Goal: Information Seeking & Learning: Learn about a topic

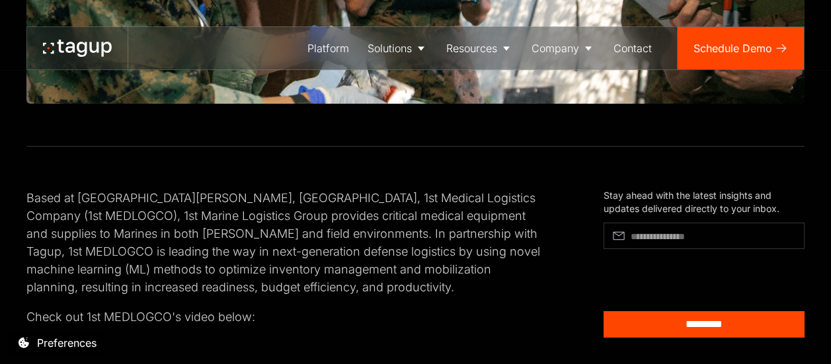
scroll to position [549, 0]
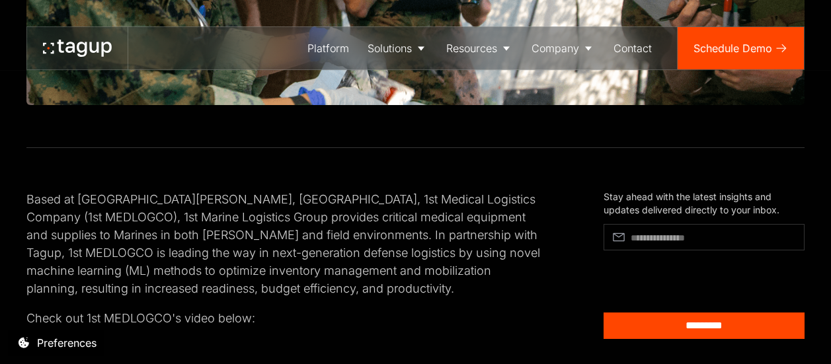
drag, startPoint x: 159, startPoint y: 204, endPoint x: 185, endPoint y: 255, distance: 57.1
click at [185, 255] on p "Based at [GEOGRAPHIC_DATA][PERSON_NAME], [GEOGRAPHIC_DATA], 1st Medical Logisti…" at bounding box center [283, 243] width 514 height 107
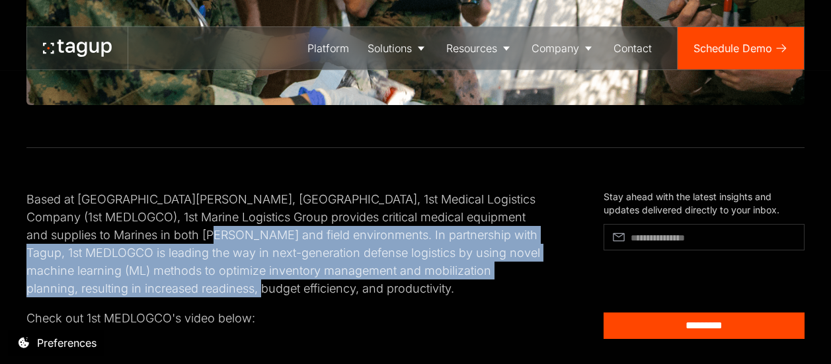
click at [372, 309] on p "Check out 1st MEDLOGCO's video below:" at bounding box center [283, 318] width 514 height 18
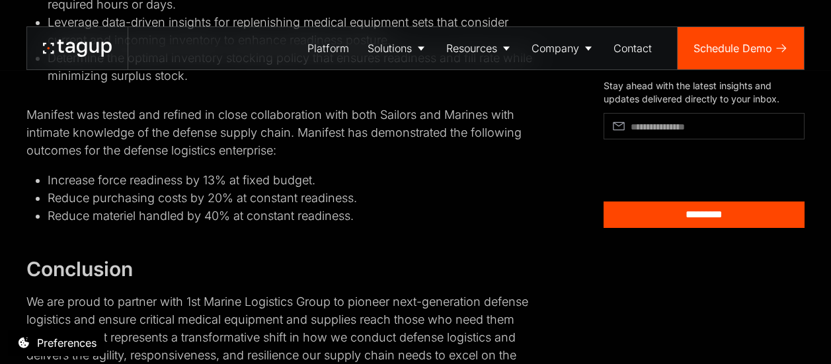
scroll to position [1892, 0]
drag, startPoint x: 343, startPoint y: 272, endPoint x: 342, endPoint y: 292, distance: 19.8
click at [342, 292] on p "We are proud to partner with 1st Marine Logistics Group to pioneer next-generat…" at bounding box center [283, 336] width 514 height 89
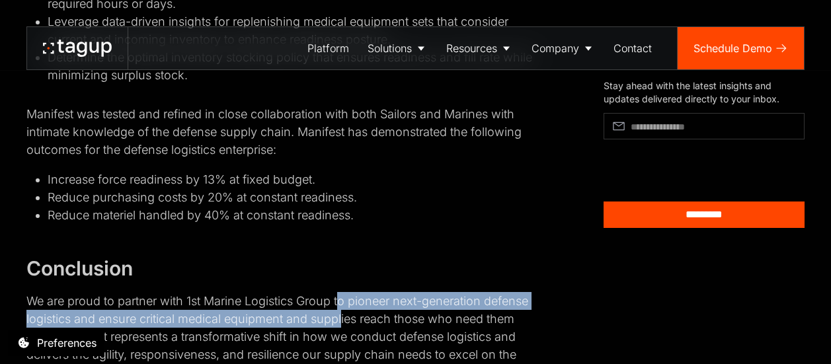
scroll to position [1914, 0]
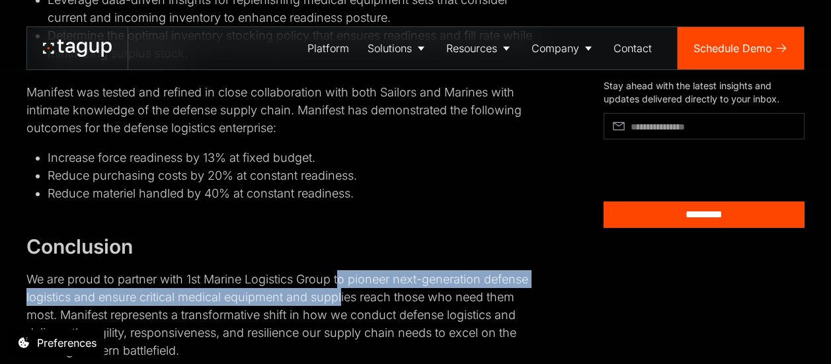
click at [343, 292] on p "We are proud to partner with 1st Marine Logistics Group to pioneer next-generat…" at bounding box center [283, 314] width 514 height 89
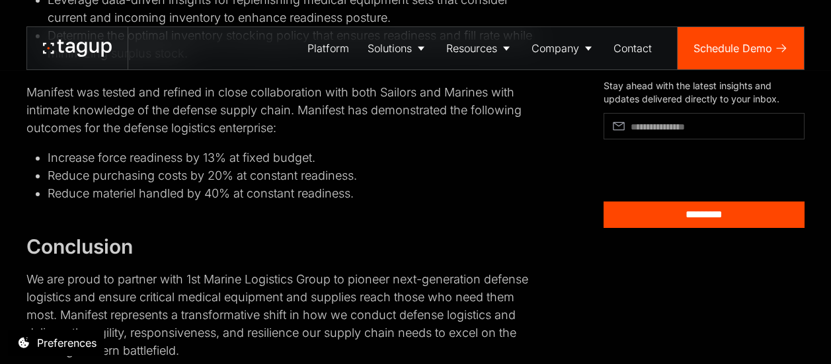
drag, startPoint x: 349, startPoint y: 252, endPoint x: 520, endPoint y: 269, distance: 171.4
click at [520, 270] on p "We are proud to partner with 1st Marine Logistics Group to pioneer next-generat…" at bounding box center [283, 314] width 514 height 89
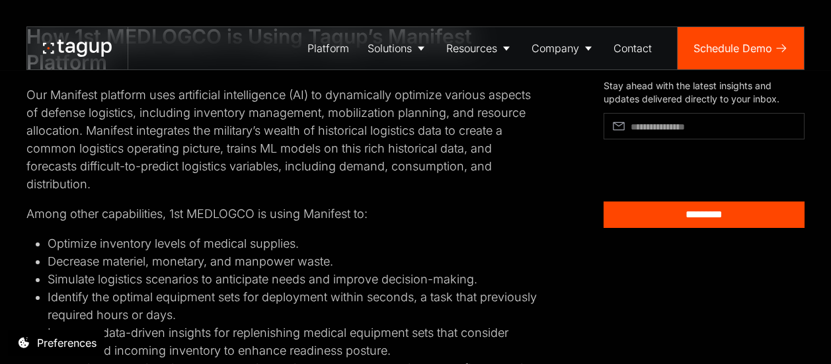
scroll to position [1620, 0]
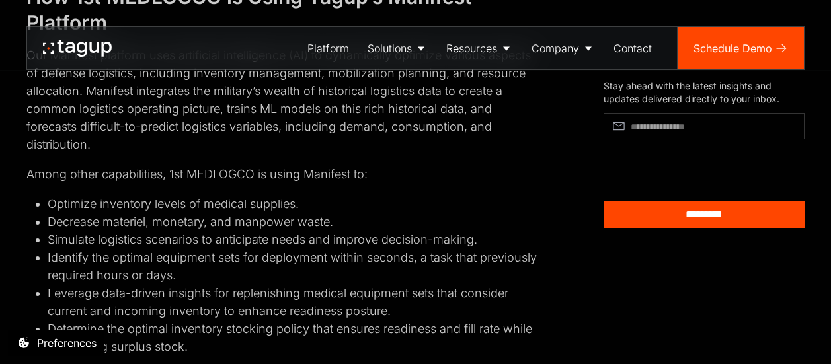
drag, startPoint x: 53, startPoint y: 229, endPoint x: 169, endPoint y: 245, distance: 117.4
click at [169, 249] on li "Identify the optimal equipment sets for deployment within seconds, a task that …" at bounding box center [294, 267] width 492 height 36
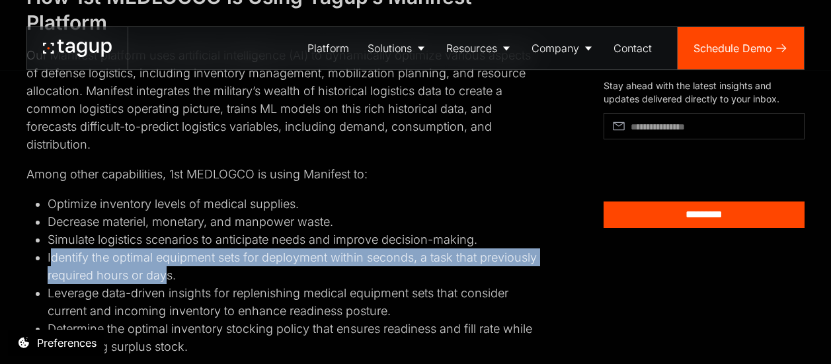
drag, startPoint x: 169, startPoint y: 245, endPoint x: 50, endPoint y: 229, distance: 120.7
click at [50, 249] on li "Identify the optimal equipment sets for deployment within seconds, a task that …" at bounding box center [294, 267] width 492 height 36
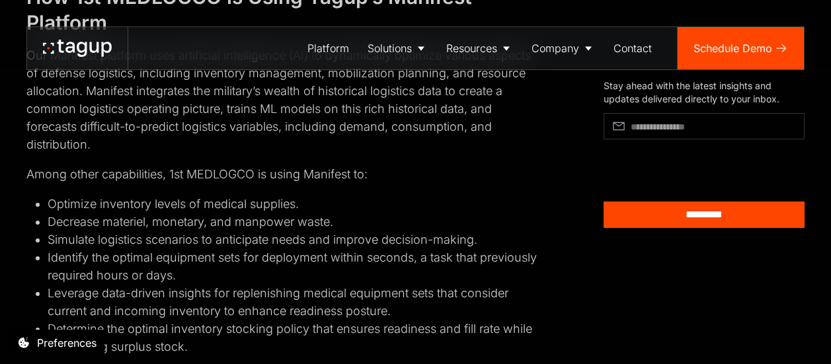
drag, startPoint x: 48, startPoint y: 227, endPoint x: 177, endPoint y: 245, distance: 130.8
click at [177, 249] on li "Identify the optimal equipment sets for deployment within seconds, a task that …" at bounding box center [294, 267] width 492 height 36
